Goal: Transaction & Acquisition: Purchase product/service

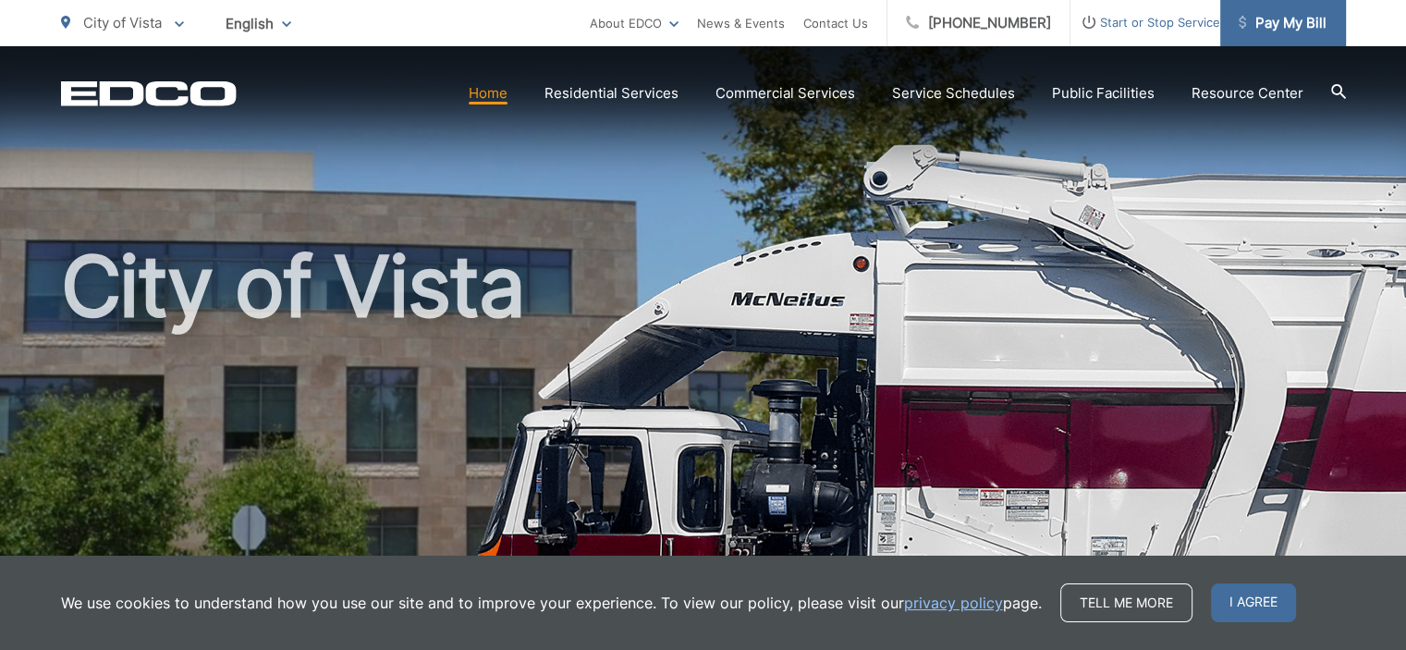
click at [1272, 27] on span "Pay My Bill" at bounding box center [1283, 23] width 88 height 22
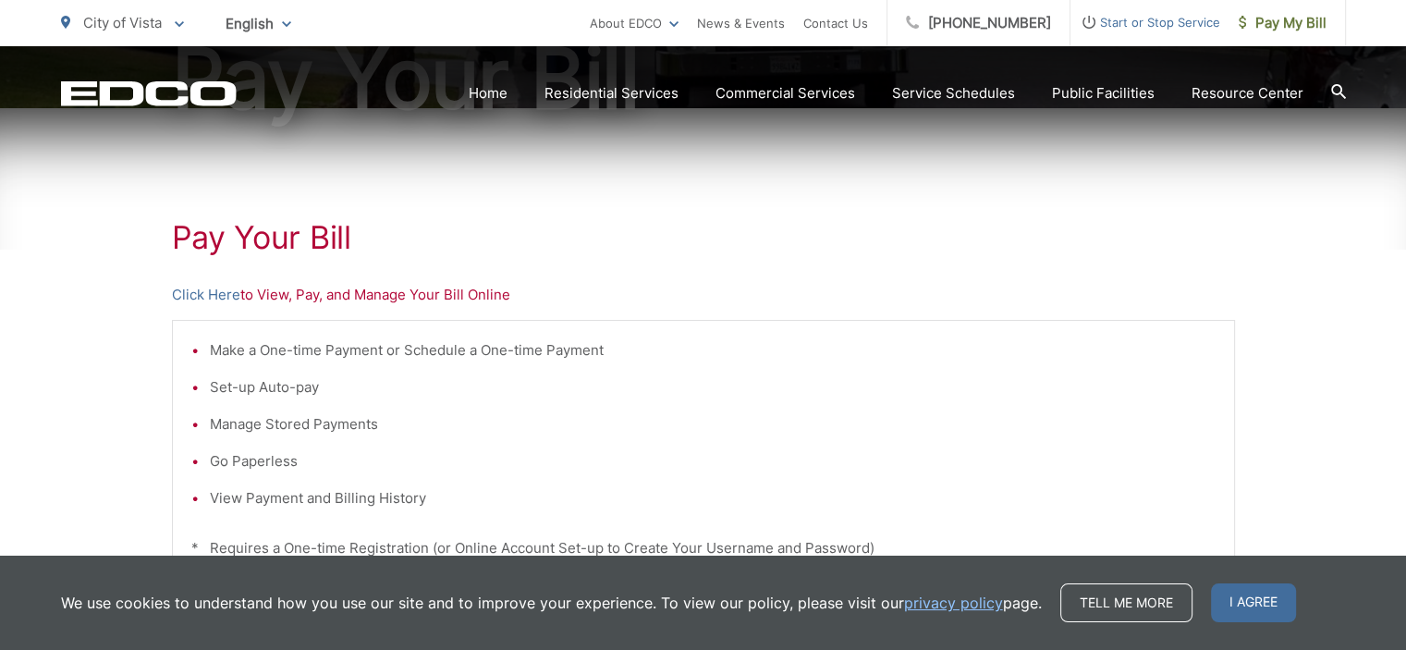
scroll to position [277, 0]
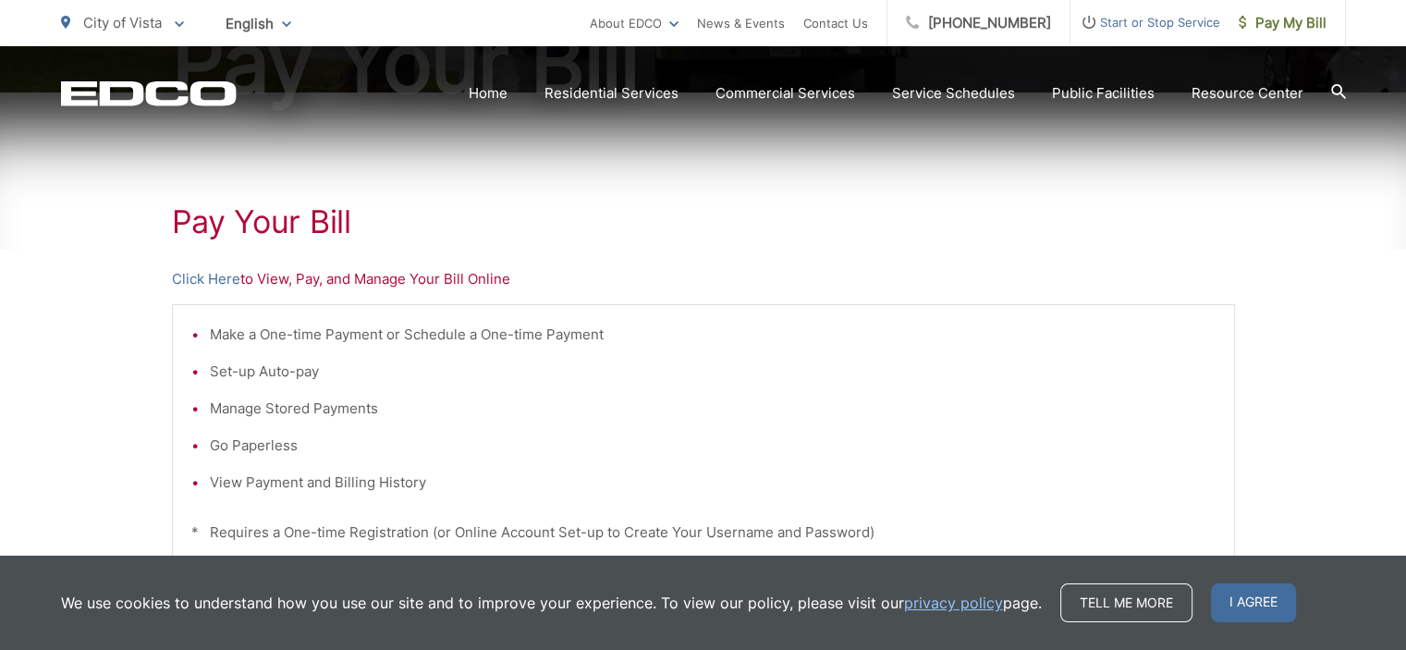
click at [423, 282] on p "Click Here to View, Pay, and Manage Your Bill Online" at bounding box center [703, 279] width 1063 height 22
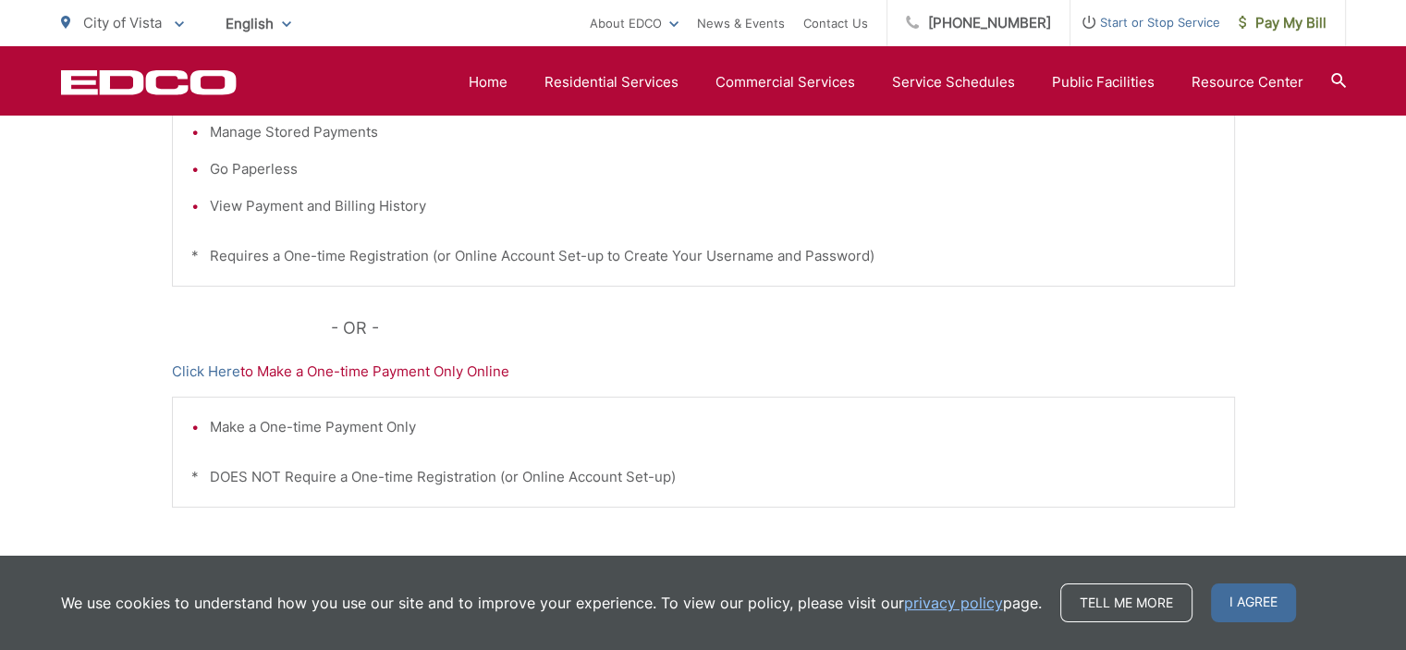
scroll to position [555, 0]
click at [434, 369] on p "Click Here to Make a One-time Payment Only Online" at bounding box center [703, 371] width 1063 height 22
click at [667, 317] on p "- OR -" at bounding box center [783, 327] width 904 height 28
click at [209, 369] on link "Click Here" at bounding box center [206, 371] width 68 height 22
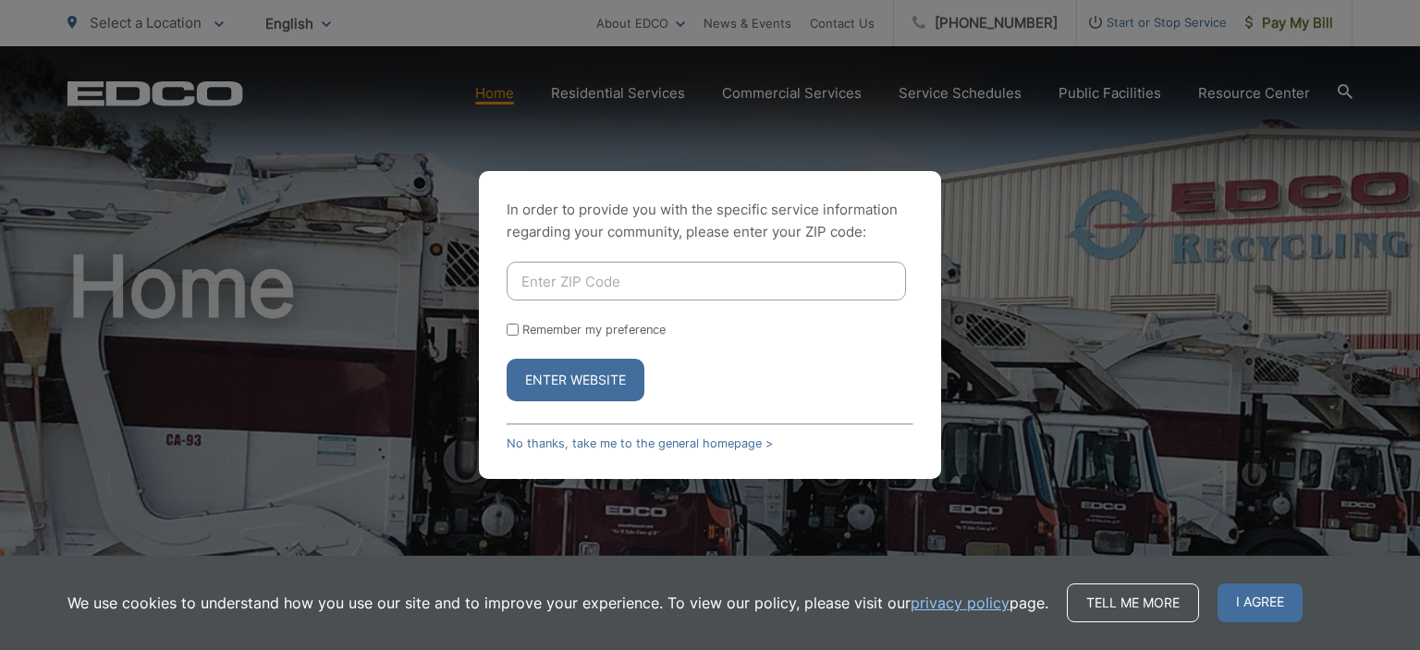
click at [598, 285] on input "Enter ZIP Code" at bounding box center [706, 281] width 399 height 39
type input "92081"
click at [592, 390] on button "Enter Website" at bounding box center [576, 380] width 138 height 43
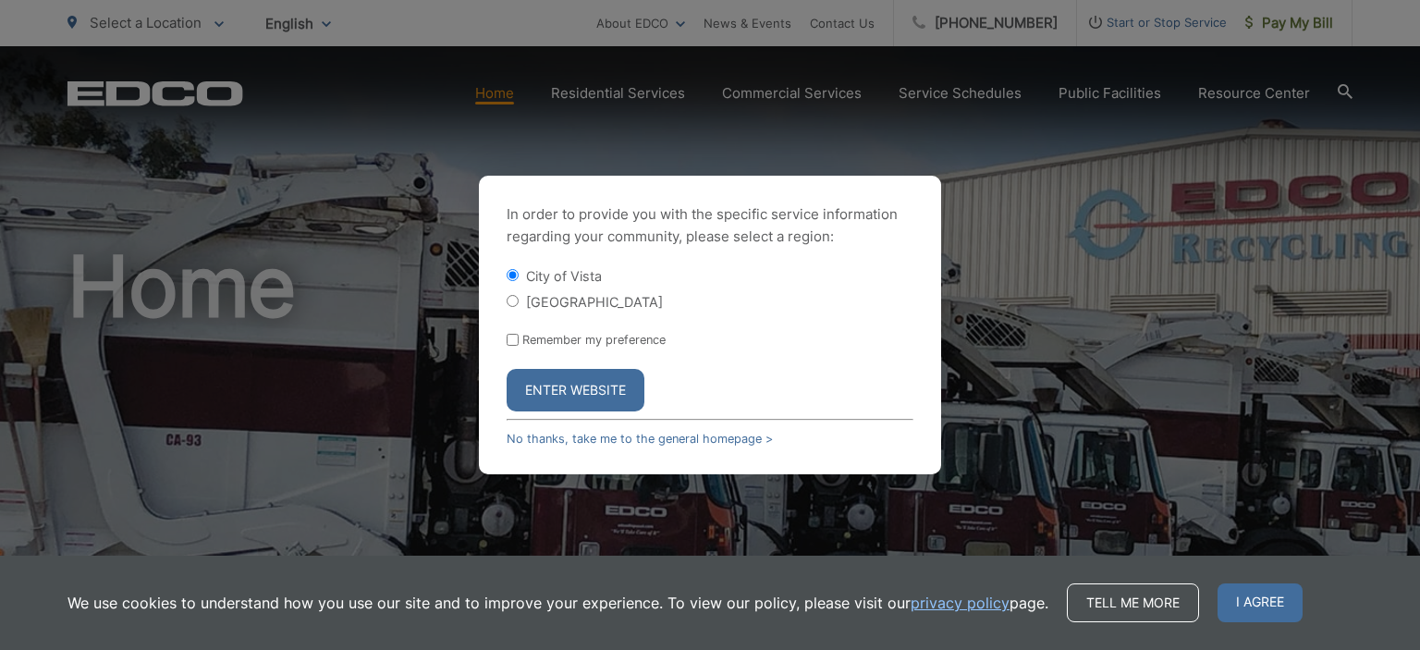
click at [558, 377] on button "Enter Website" at bounding box center [576, 390] width 138 height 43
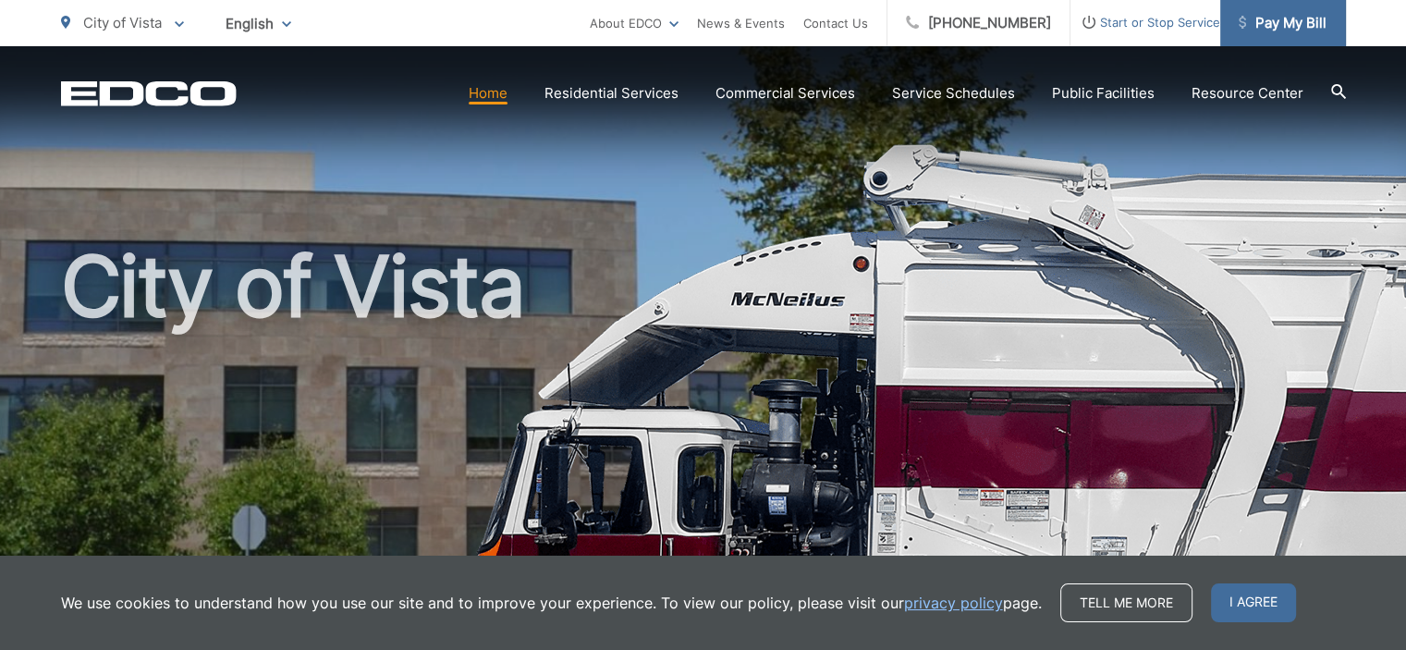
click at [1261, 18] on span "Pay My Bill" at bounding box center [1283, 23] width 88 height 22
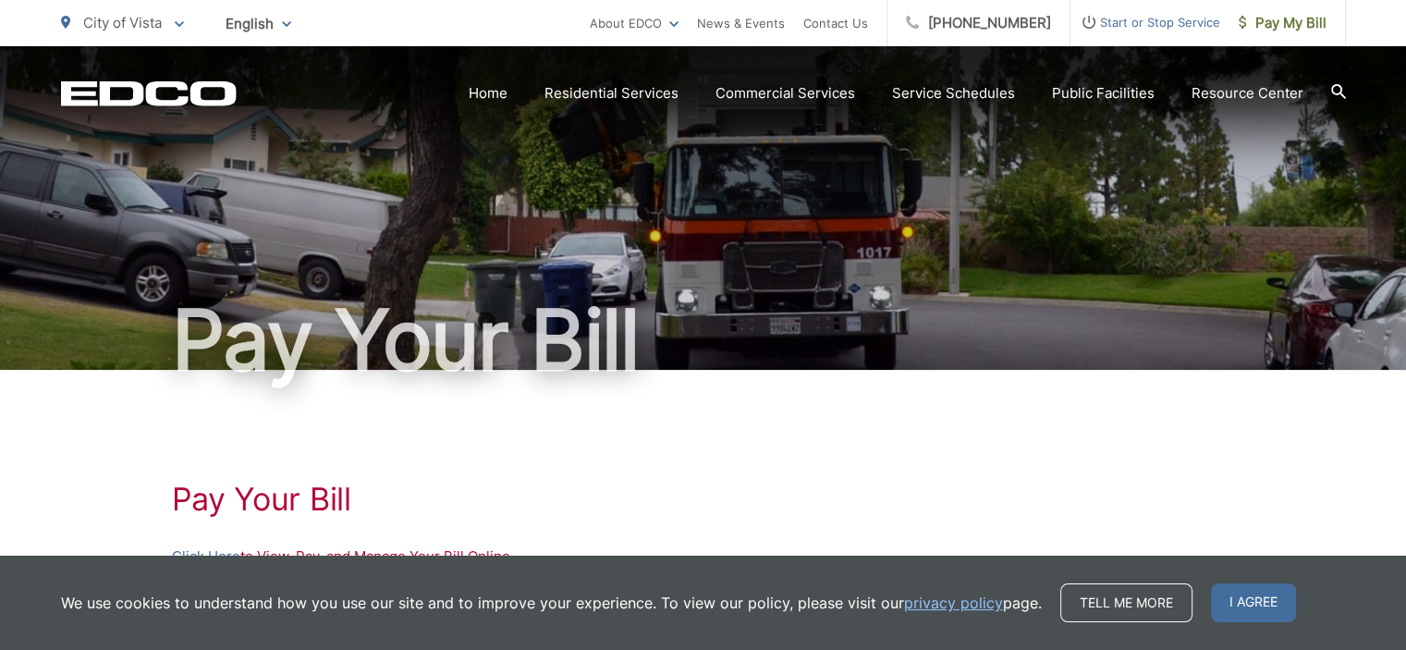
scroll to position [185, 0]
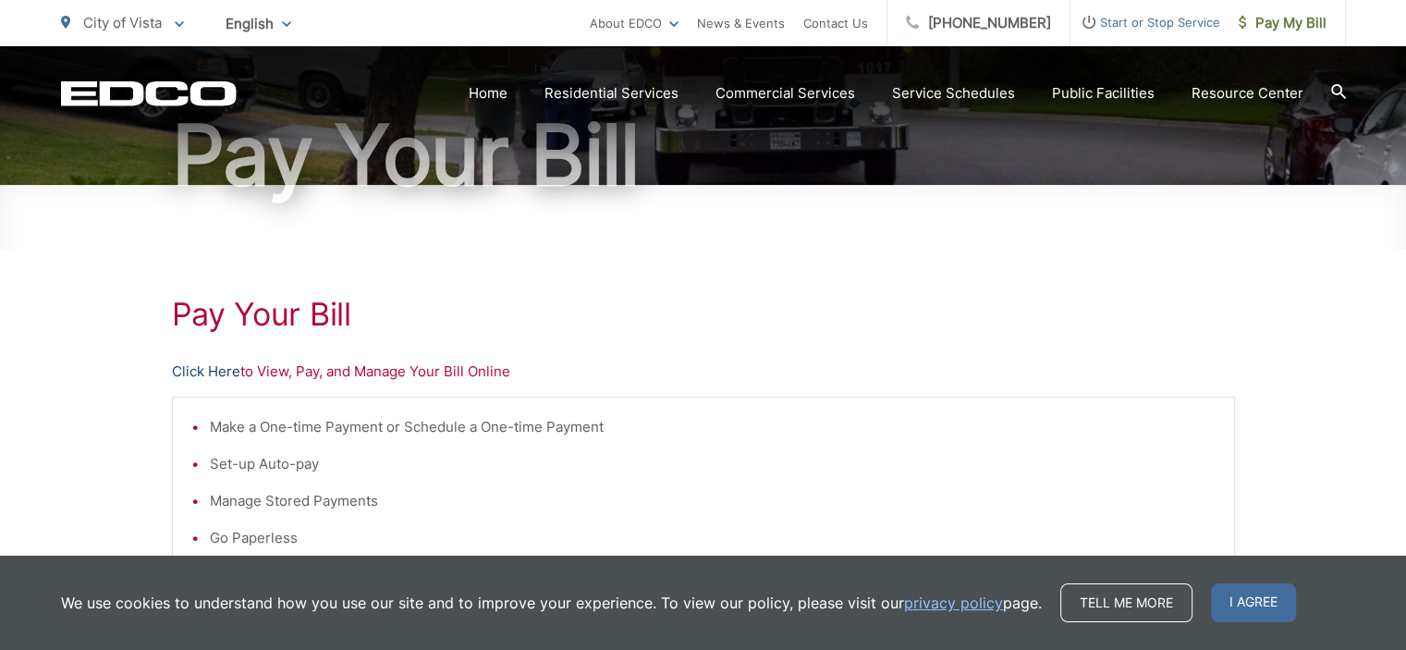
click at [196, 373] on link "Click Here" at bounding box center [206, 372] width 68 height 22
